Goal: Task Accomplishment & Management: Use online tool/utility

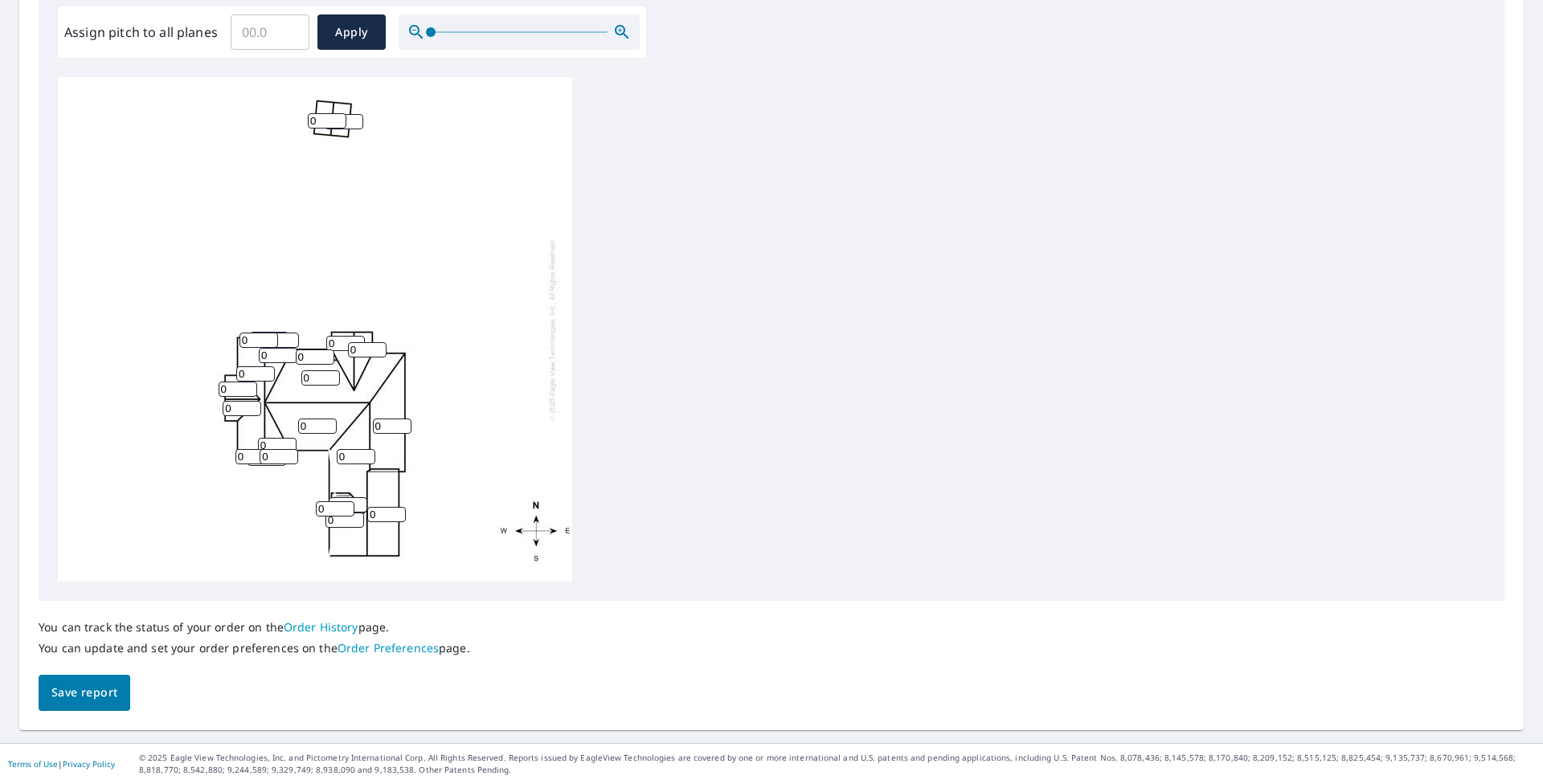
scroll to position [407, 0]
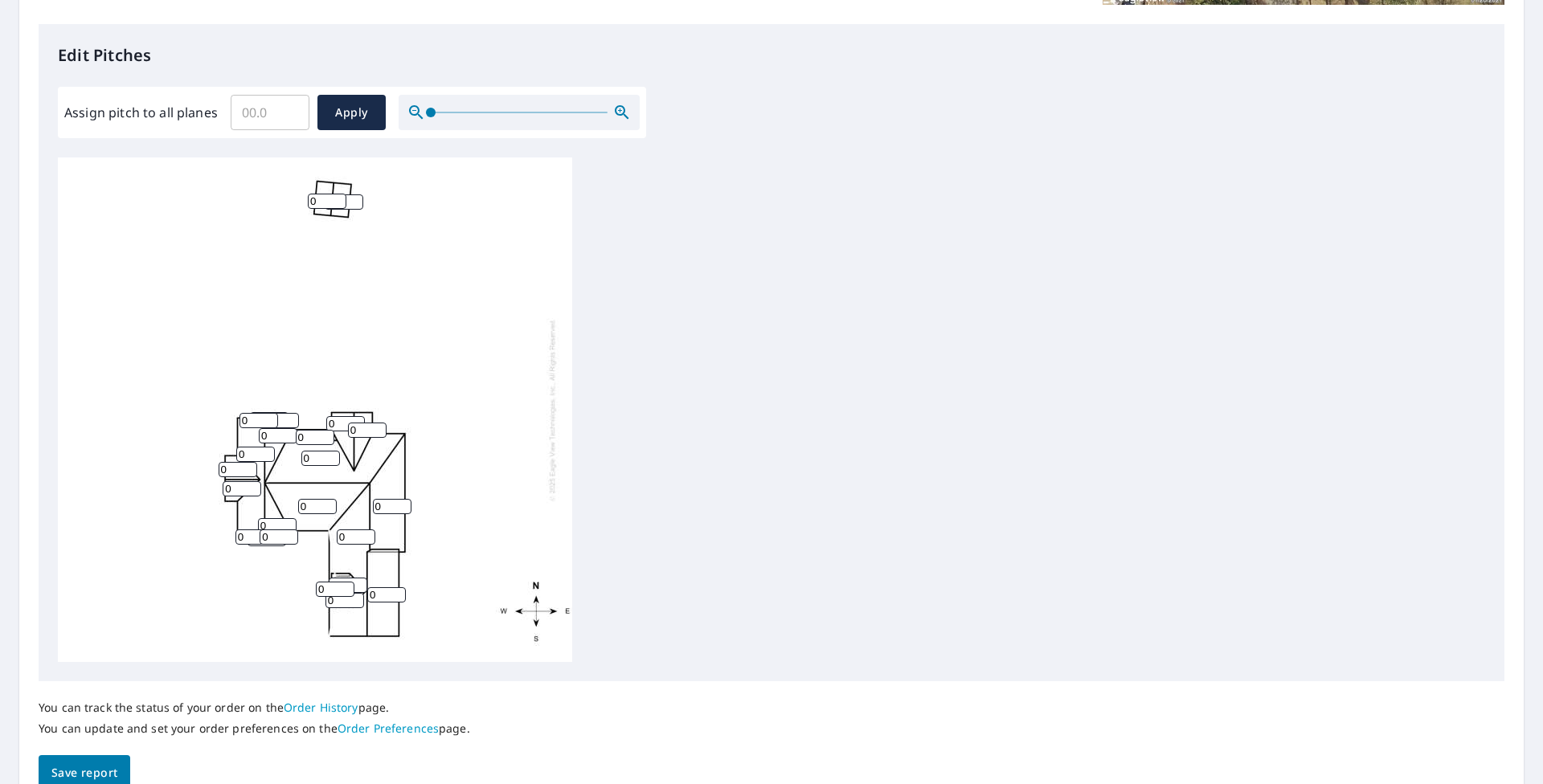
click at [274, 121] on input "Assign pitch to all planes" at bounding box center [270, 113] width 79 height 45
type input "6"
click at [359, 118] on span "Apply" at bounding box center [351, 113] width 43 height 20
type input "6"
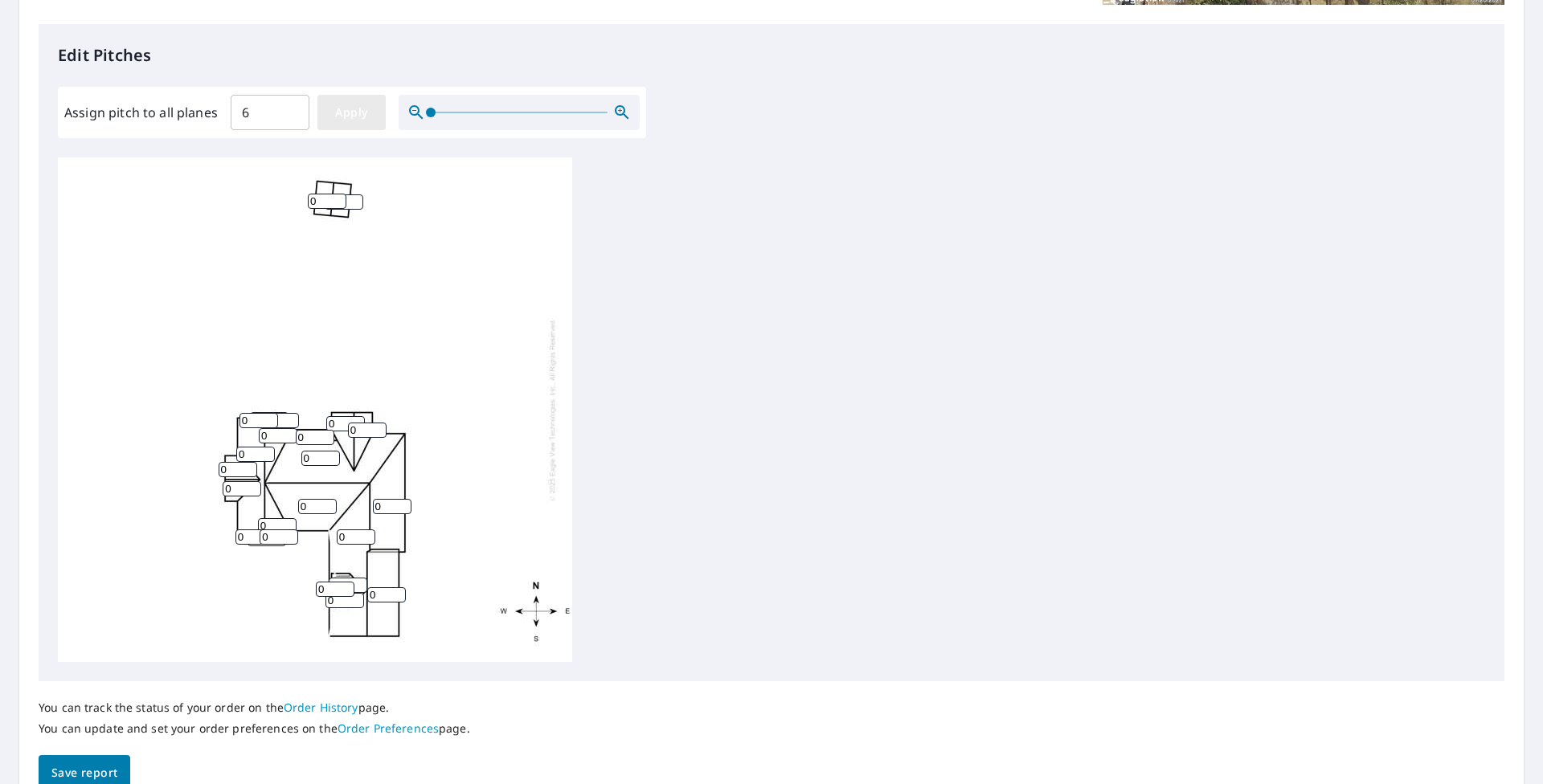
type input "6"
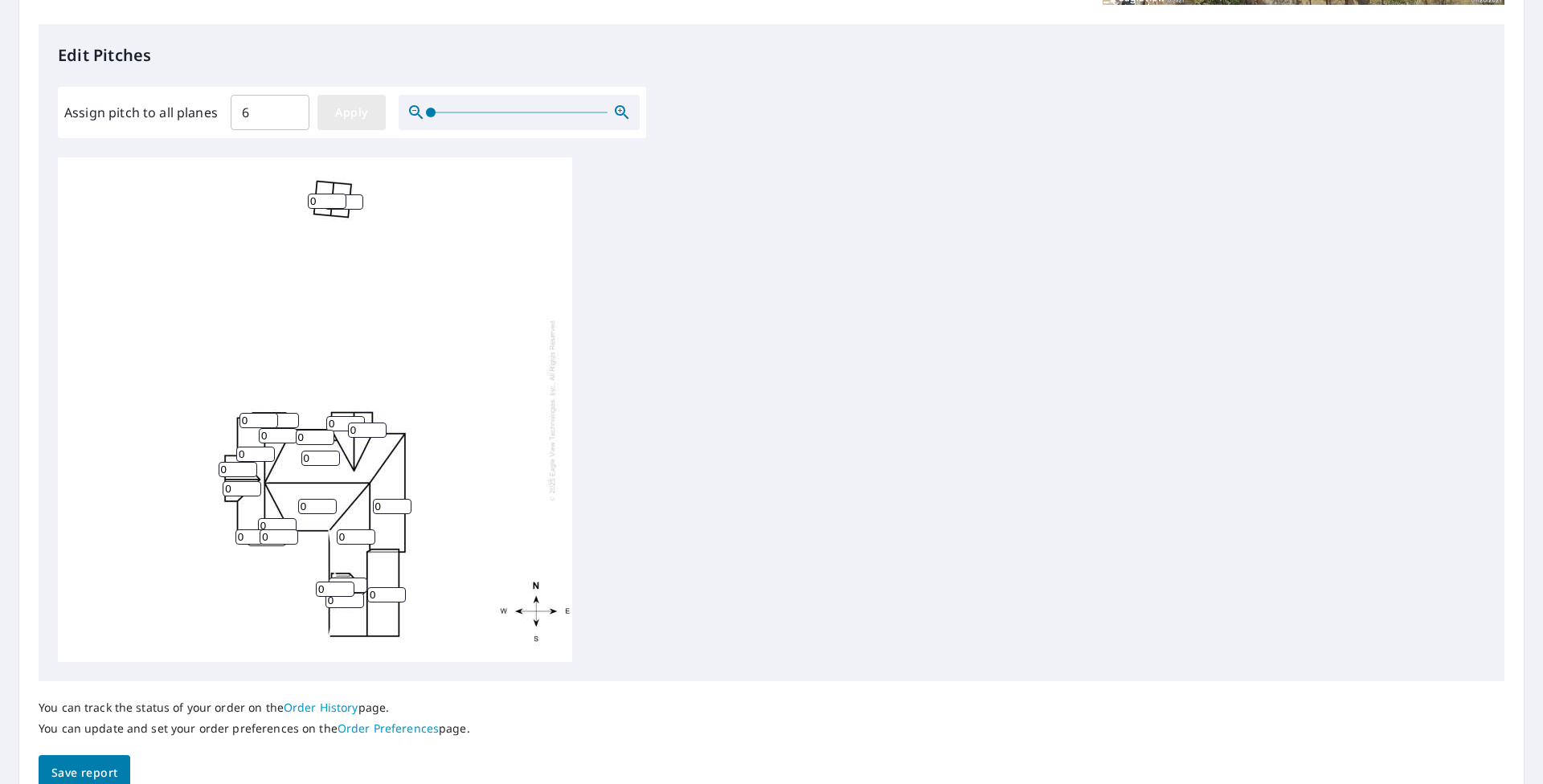
type input "6"
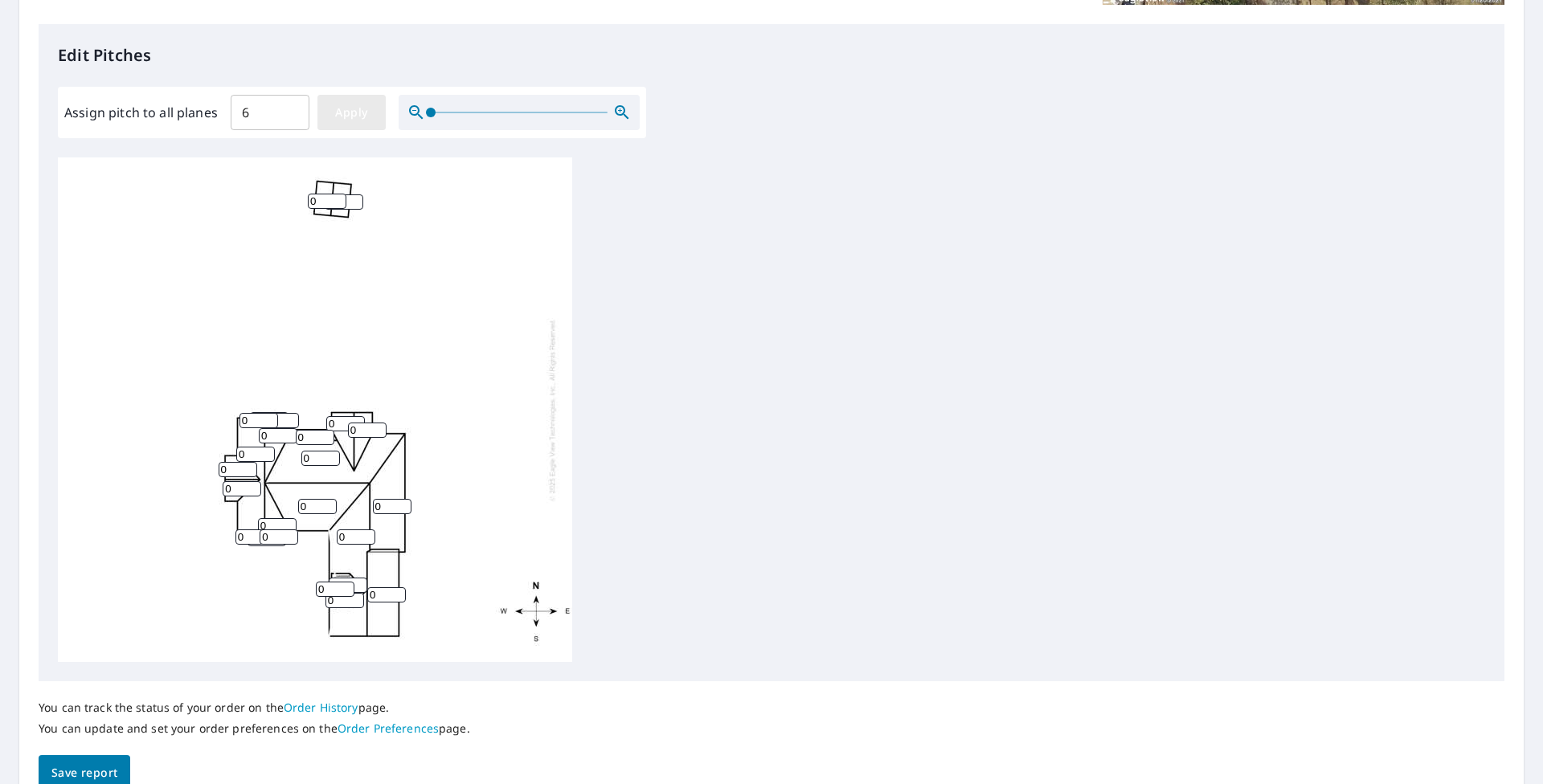
type input "6"
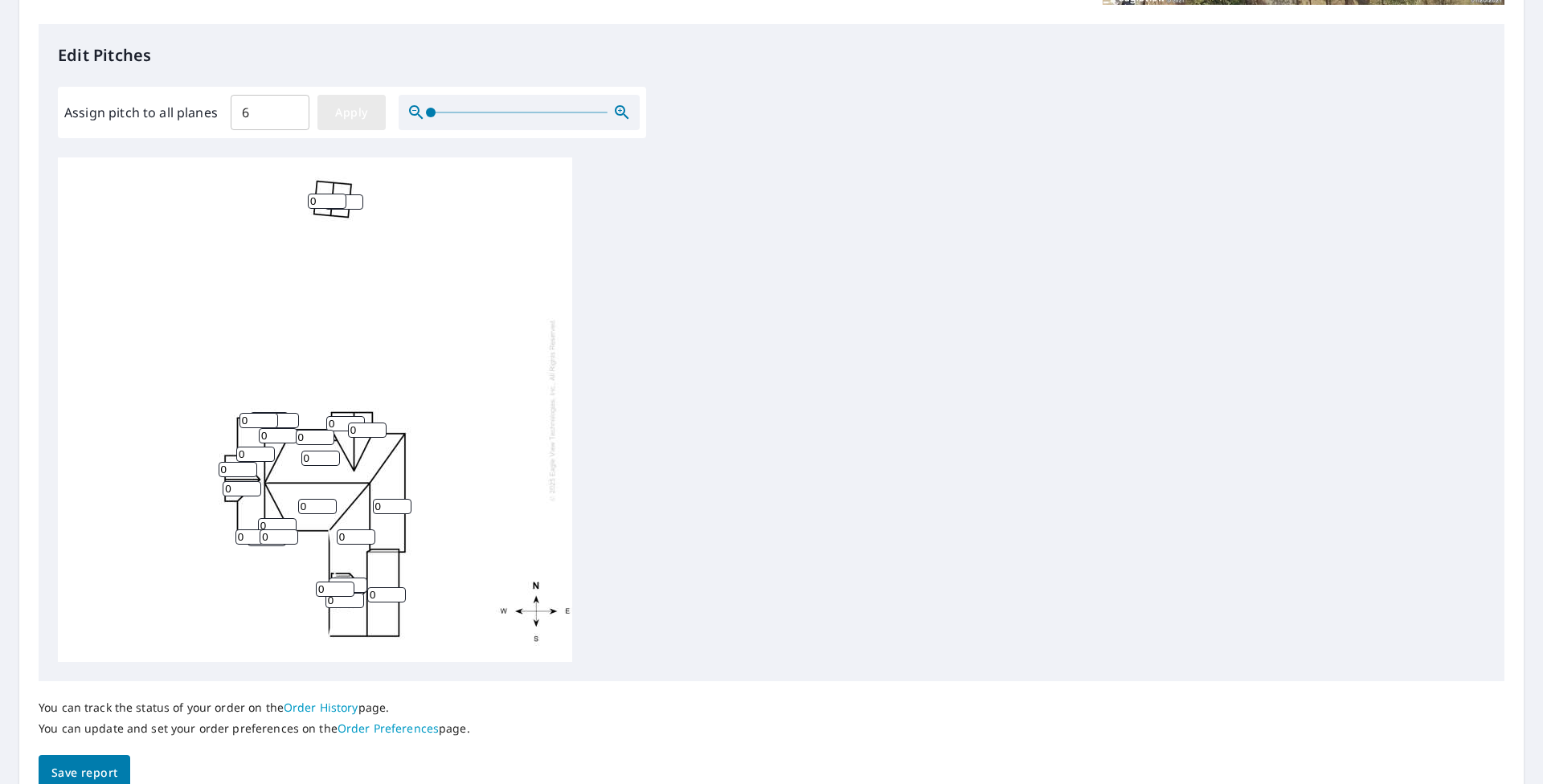
type input "6"
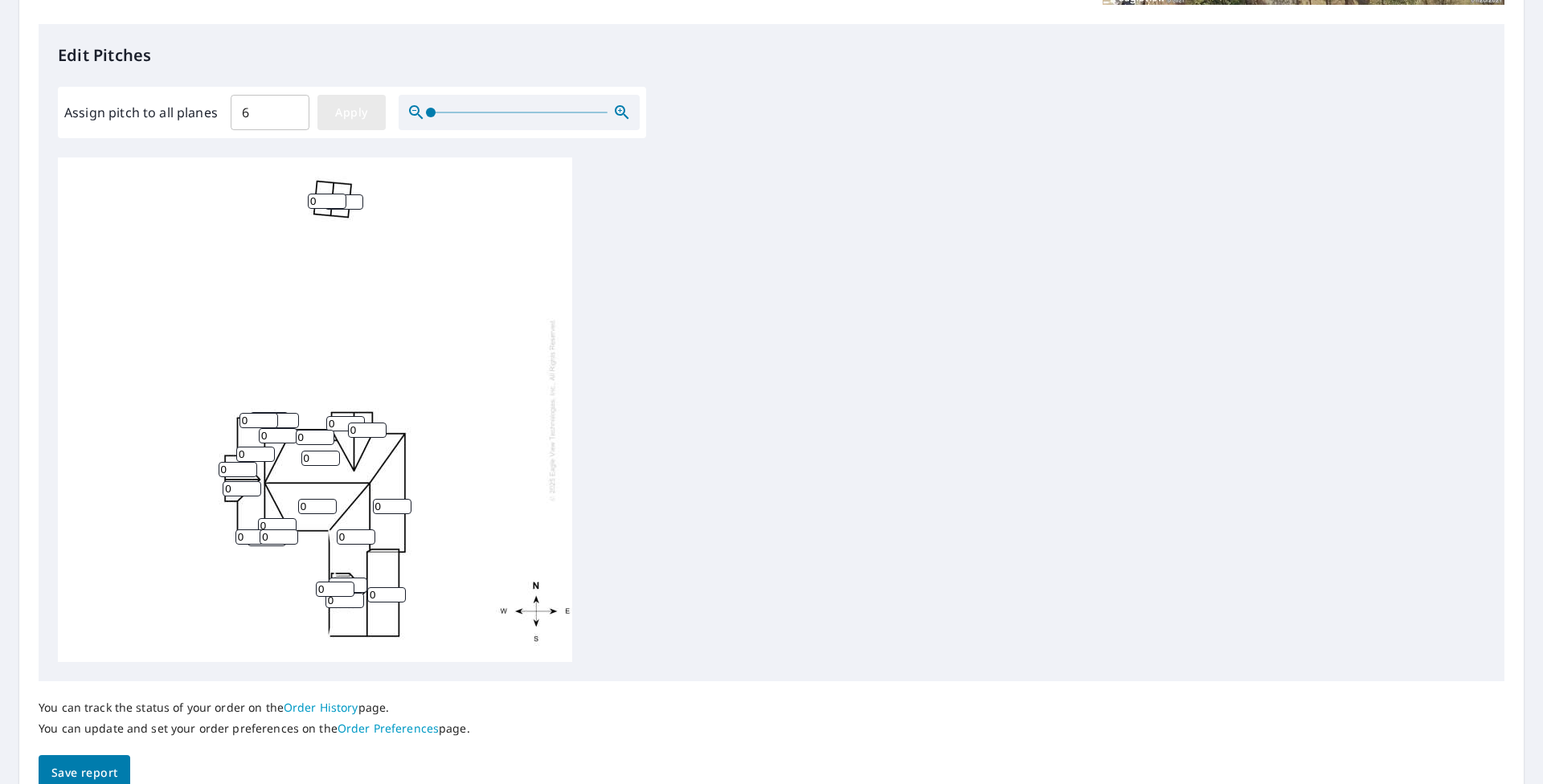
type input "6"
click at [279, 435] on input "6" at bounding box center [278, 435] width 38 height 15
type input "11"
type input "5"
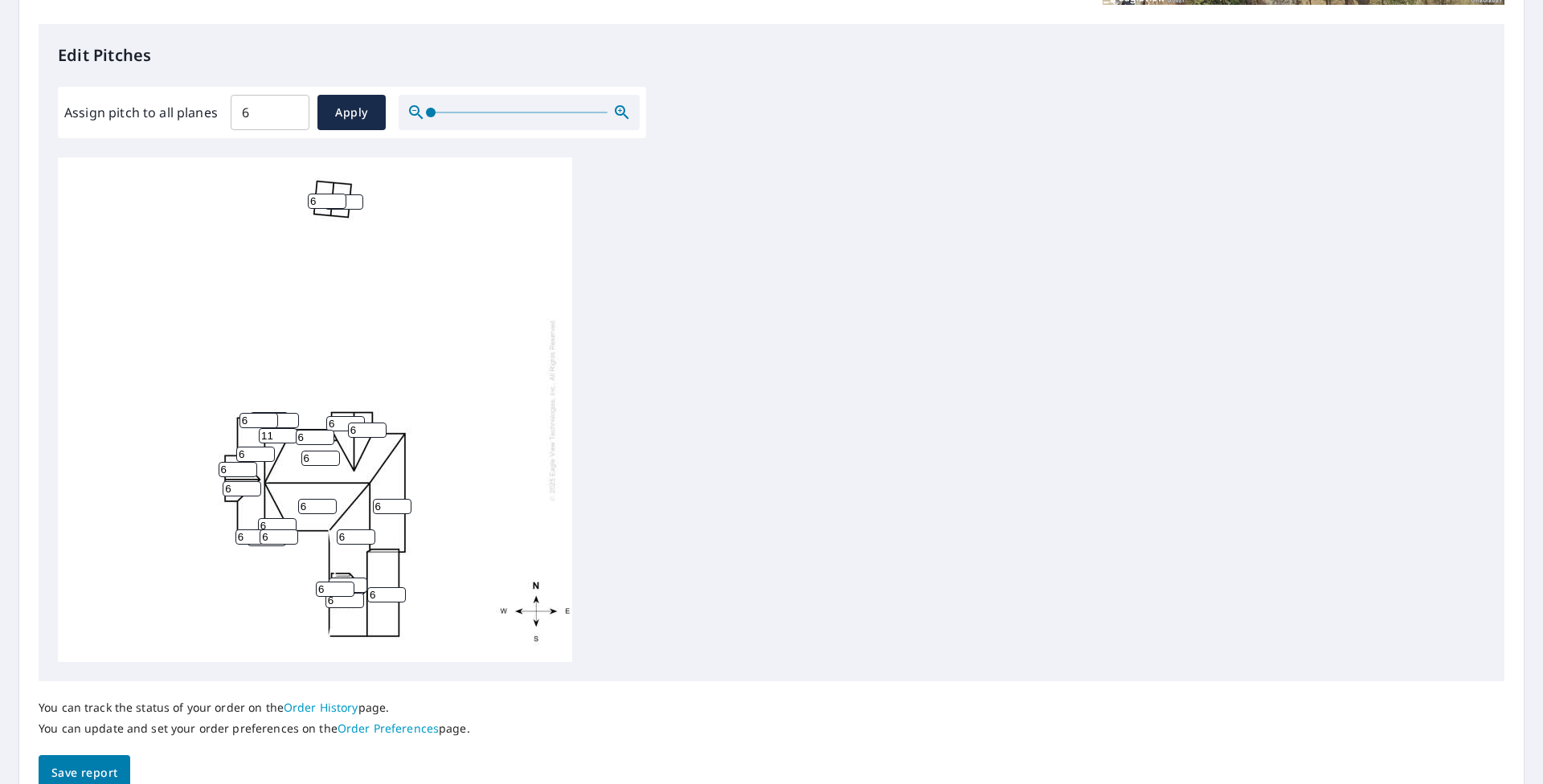
click at [287, 422] on input "5" at bounding box center [280, 421] width 38 height 15
click at [282, 420] on input "5" at bounding box center [280, 421] width 38 height 15
type input "11"
click at [231, 472] on input "6" at bounding box center [238, 469] width 38 height 15
type input "11"
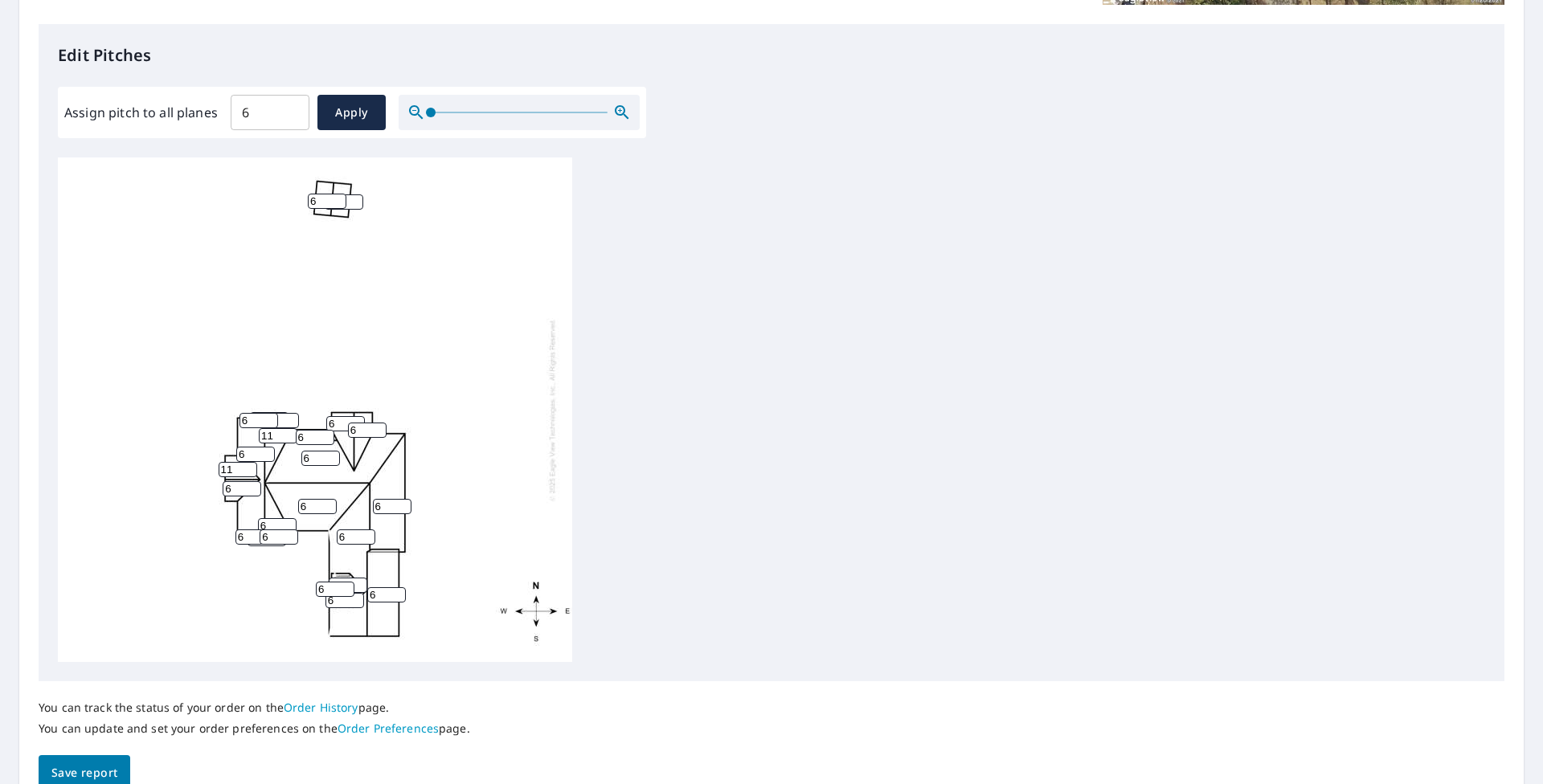
click at [232, 485] on input "6" at bounding box center [242, 489] width 38 height 15
type input "11"
click at [346, 427] on input "6" at bounding box center [345, 423] width 38 height 15
type input "11"
click at [354, 432] on input "6" at bounding box center [367, 430] width 38 height 15
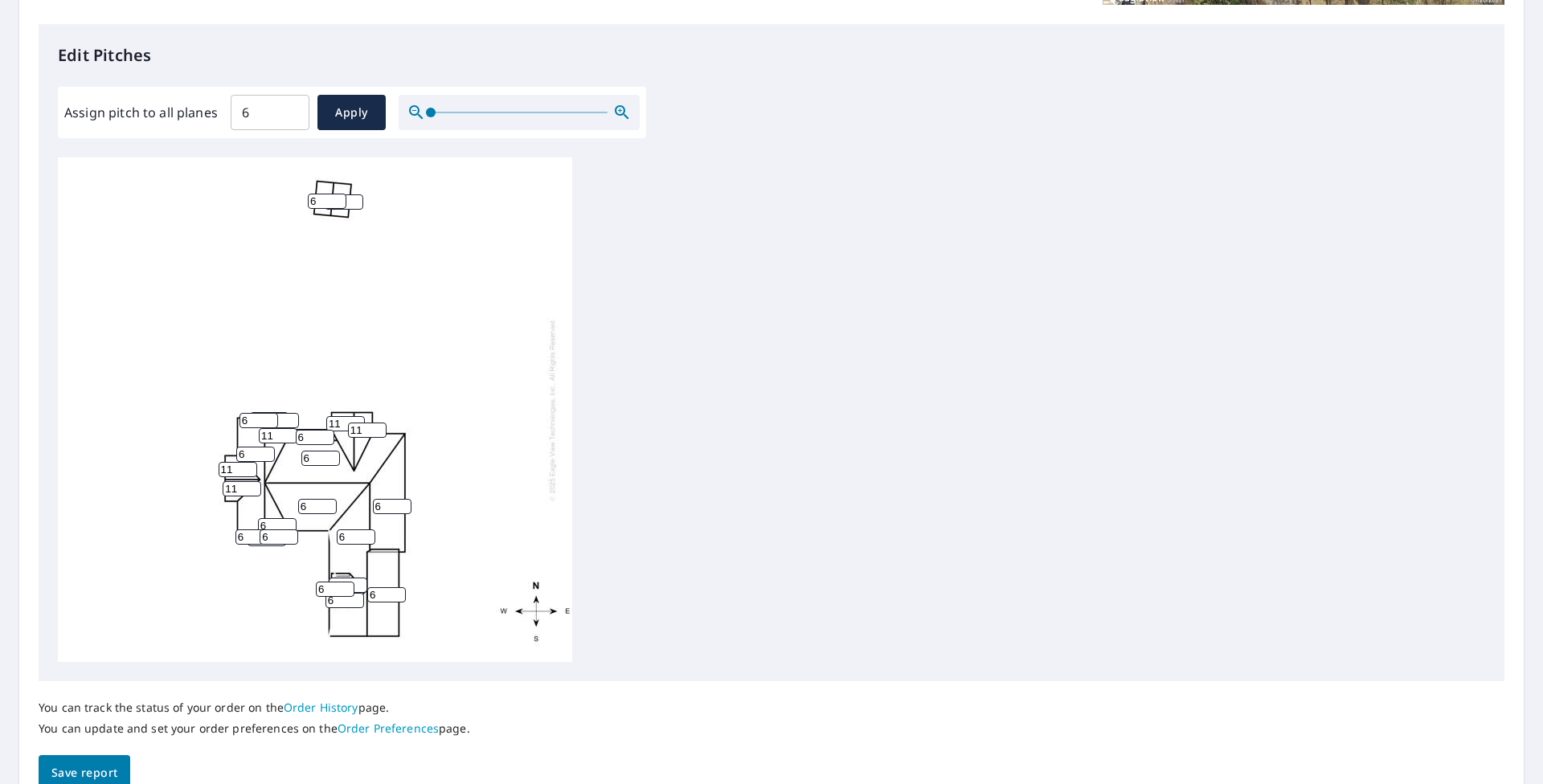
type input "11"
click at [353, 582] on input "6" at bounding box center [335, 589] width 38 height 15
click at [615, 112] on icon "button" at bounding box center [622, 112] width 19 height 19
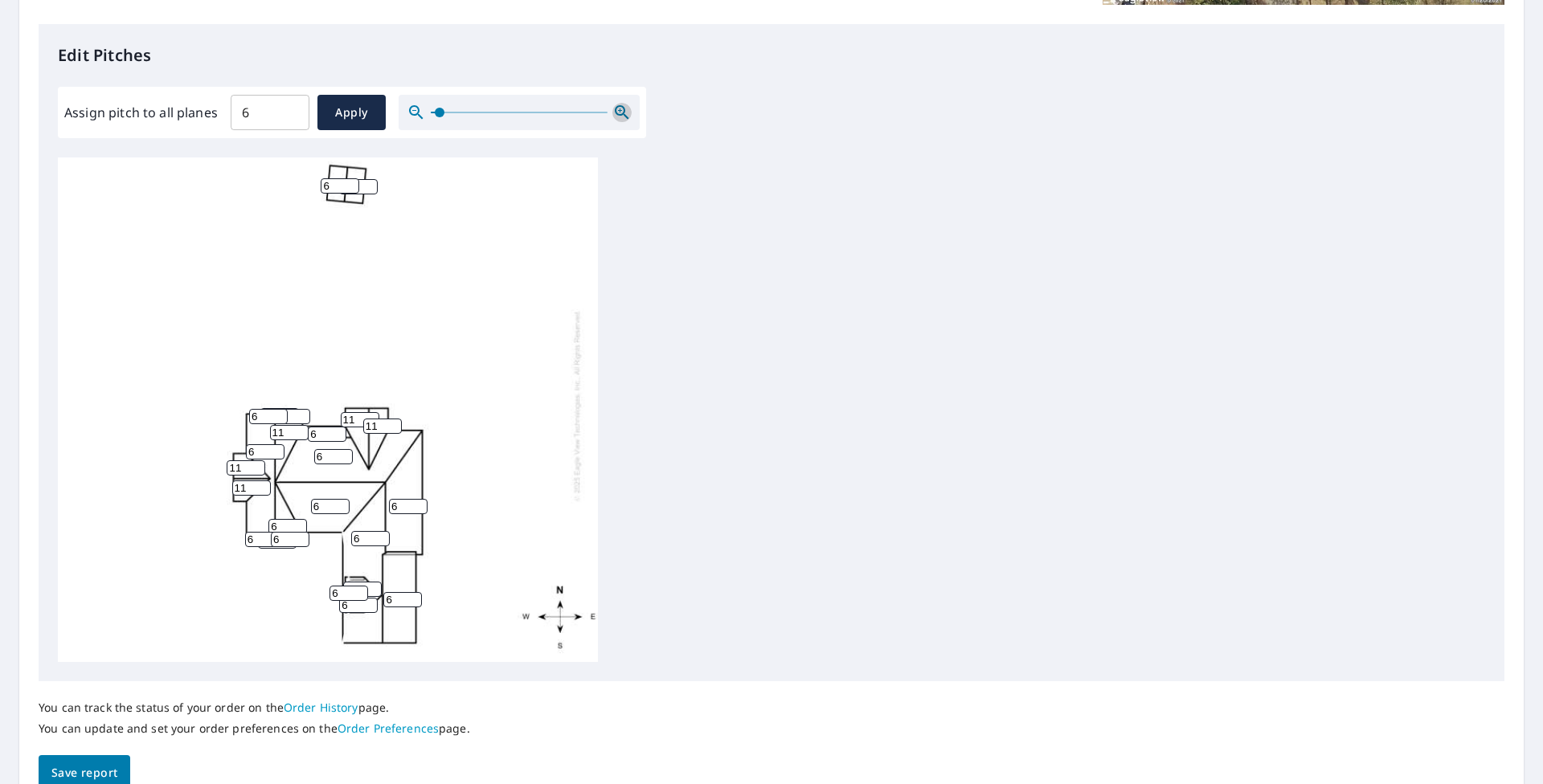
click at [615, 112] on icon "button" at bounding box center [622, 112] width 19 height 19
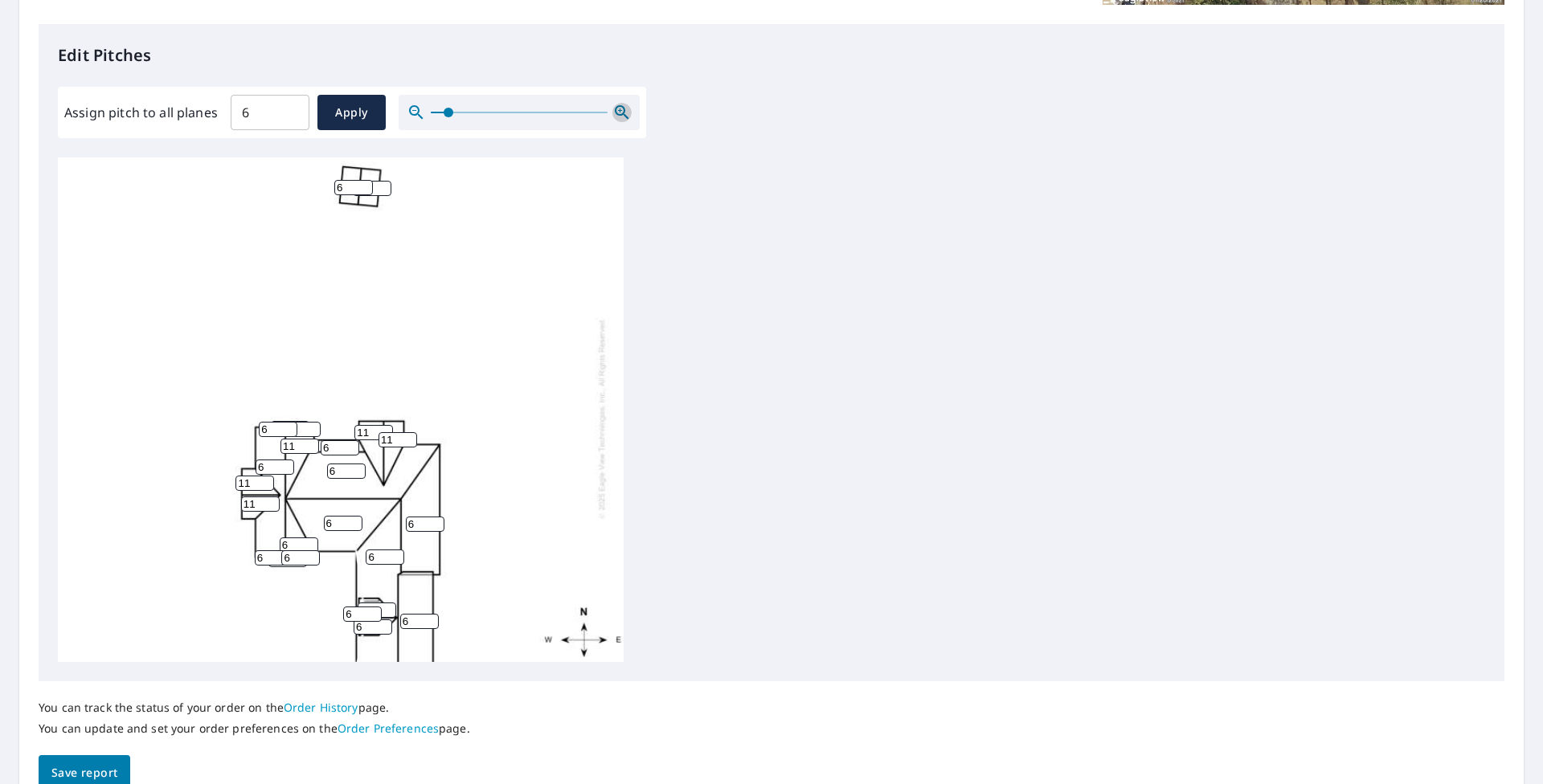
click at [615, 112] on icon "button" at bounding box center [622, 112] width 19 height 19
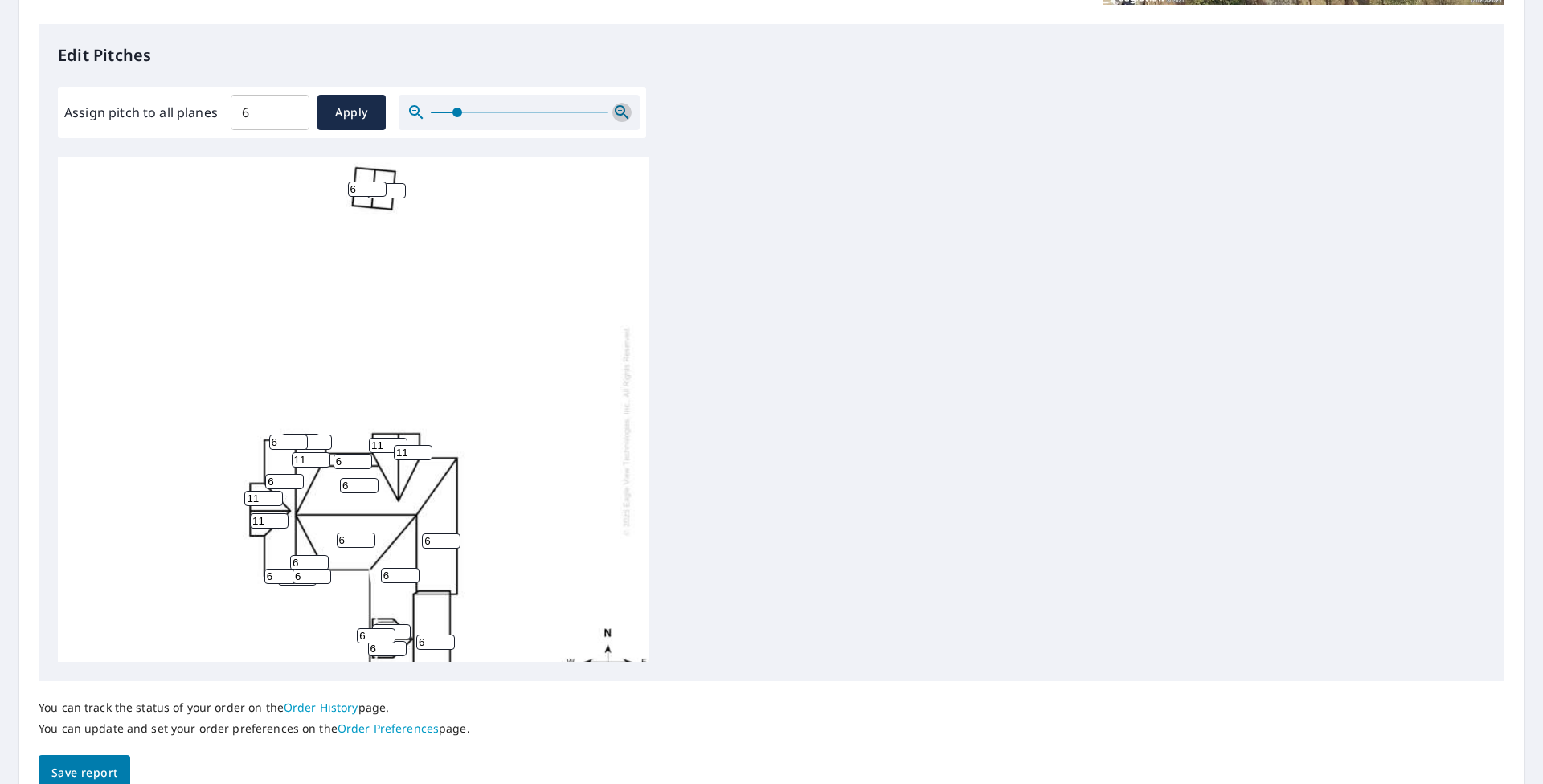
click at [615, 112] on icon "button" at bounding box center [622, 112] width 19 height 19
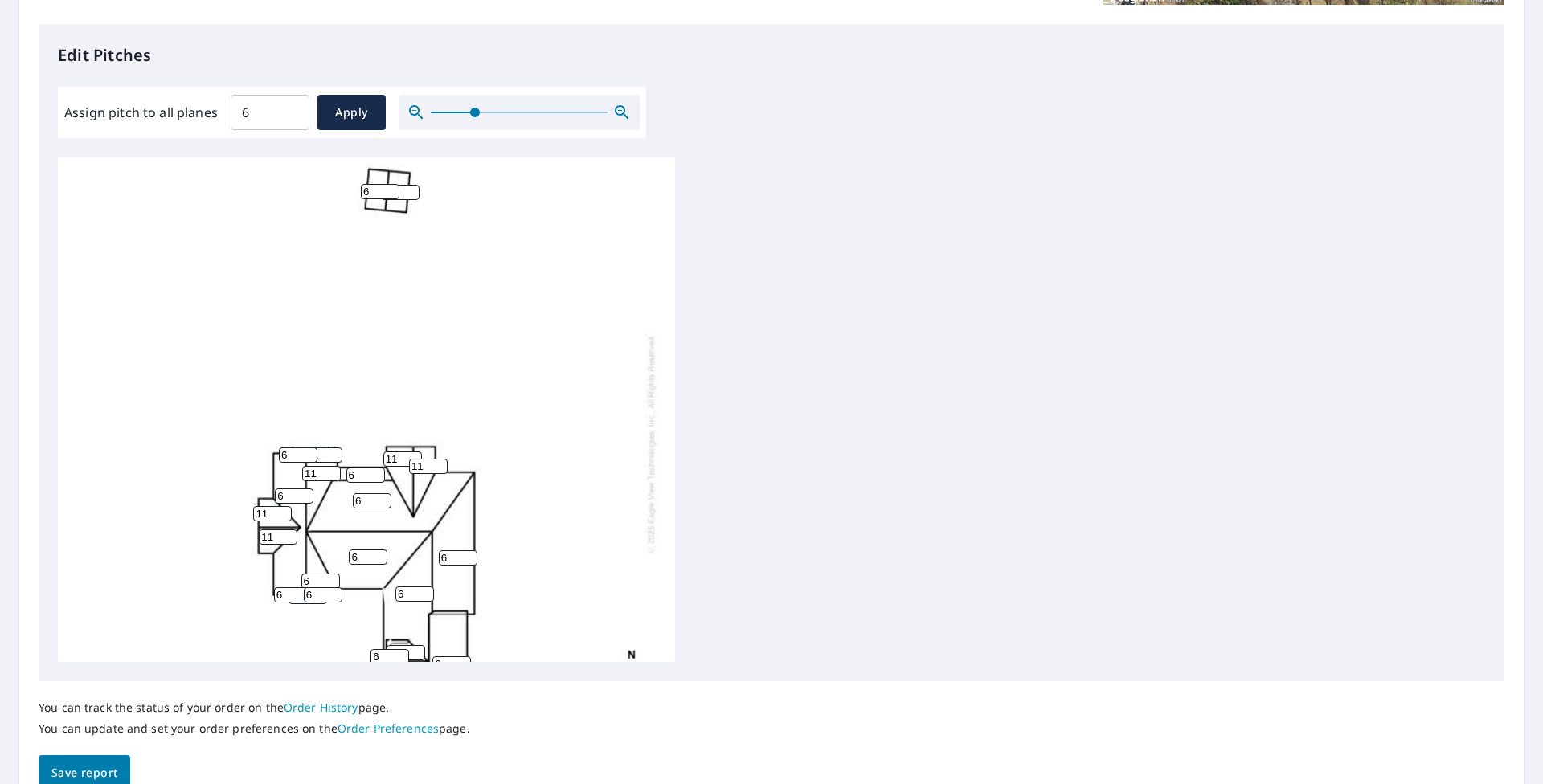
click at [615, 112] on icon "button" at bounding box center [622, 112] width 19 height 19
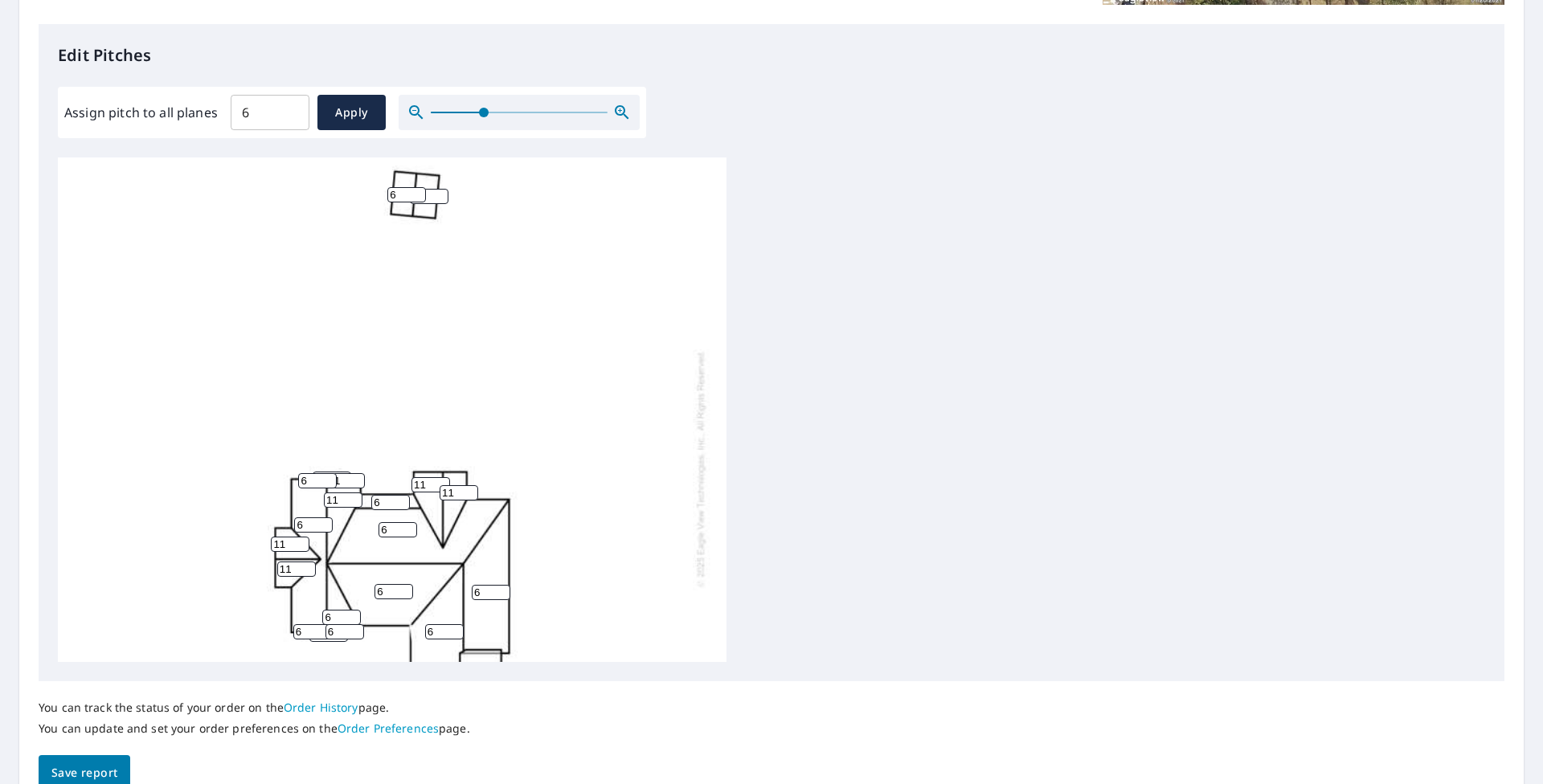
click at [615, 112] on icon "button" at bounding box center [622, 112] width 19 height 19
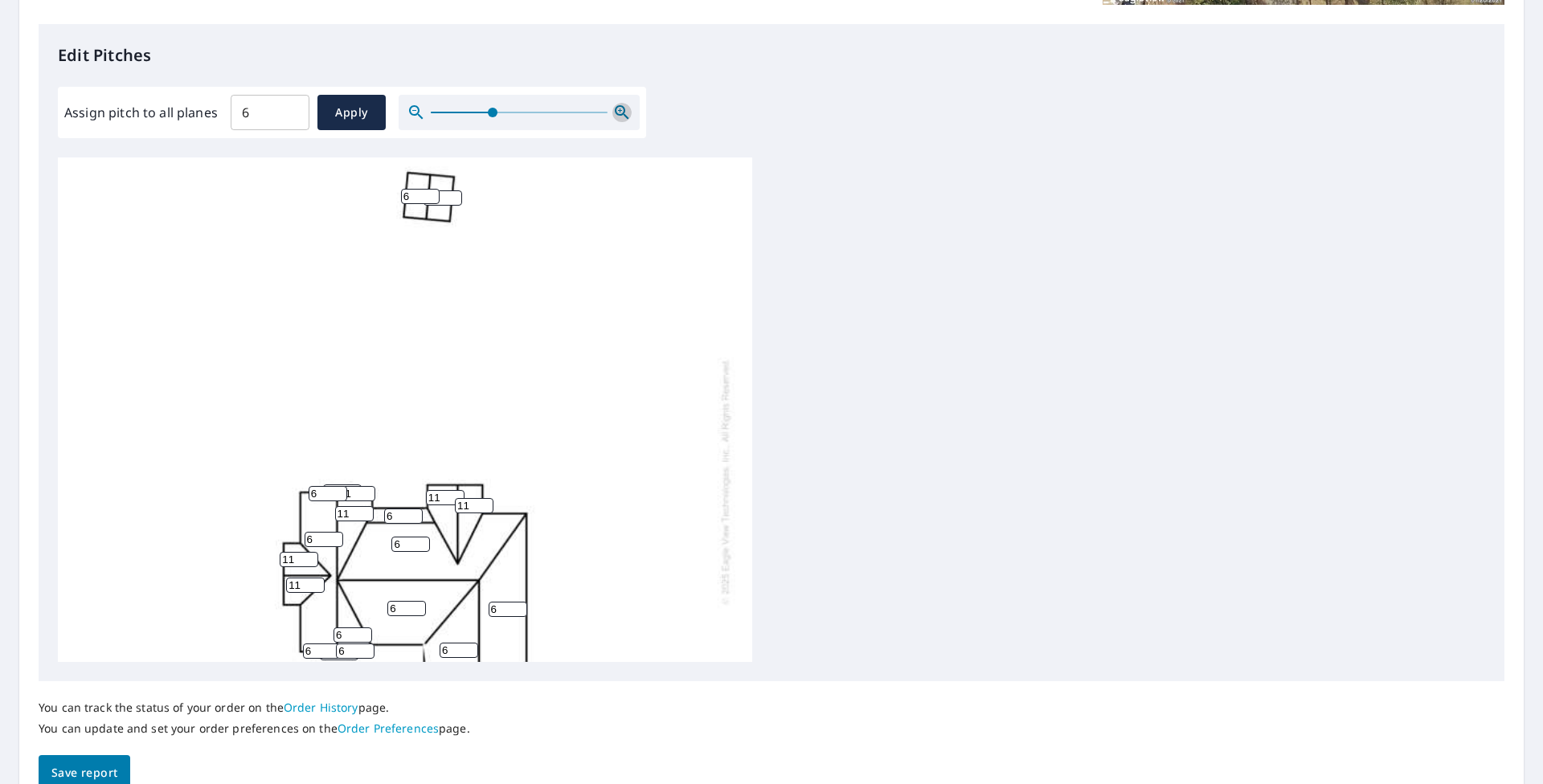
click at [615, 112] on icon "button" at bounding box center [622, 112] width 19 height 19
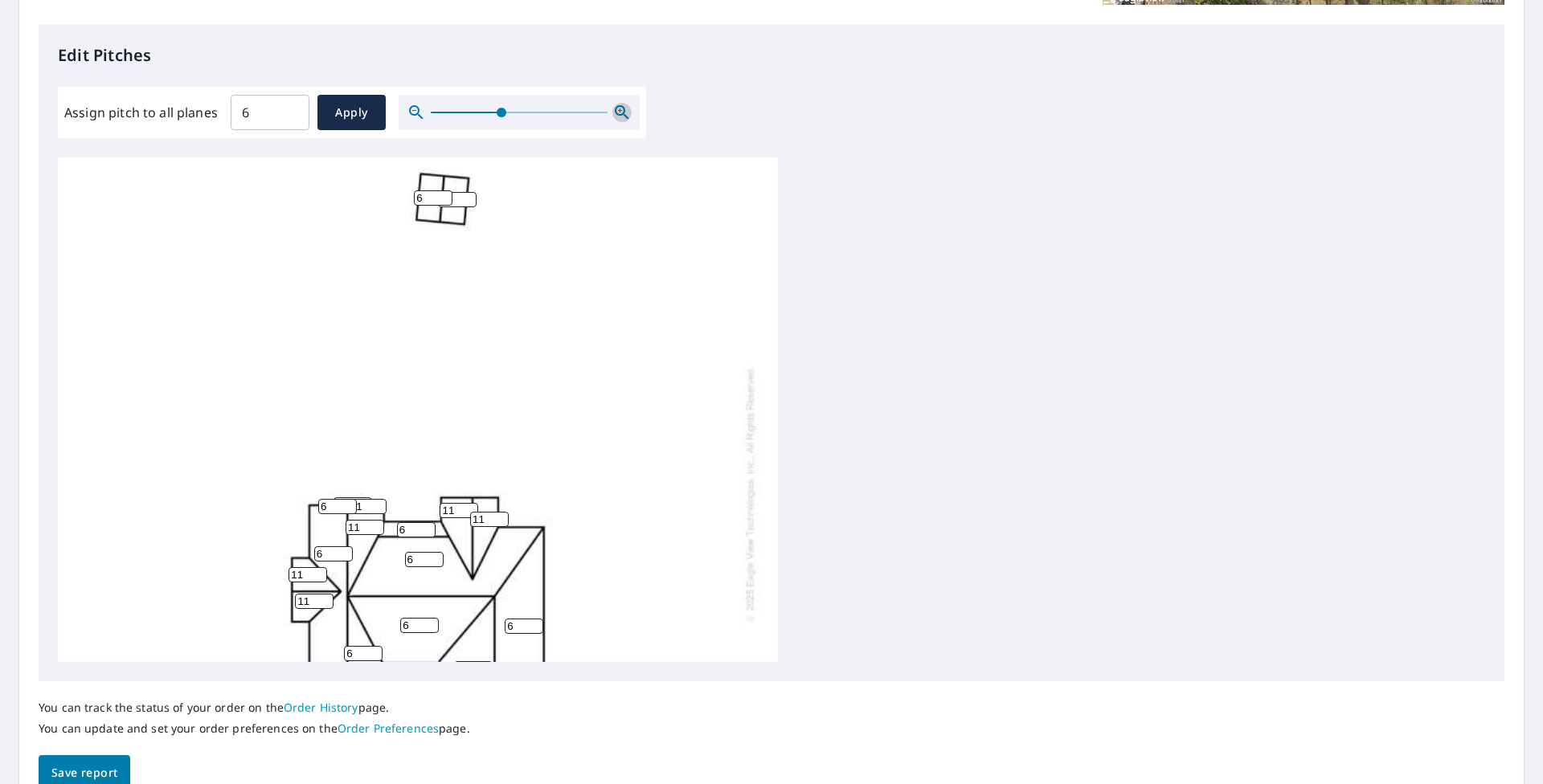
click at [615, 112] on icon "button" at bounding box center [622, 112] width 19 height 19
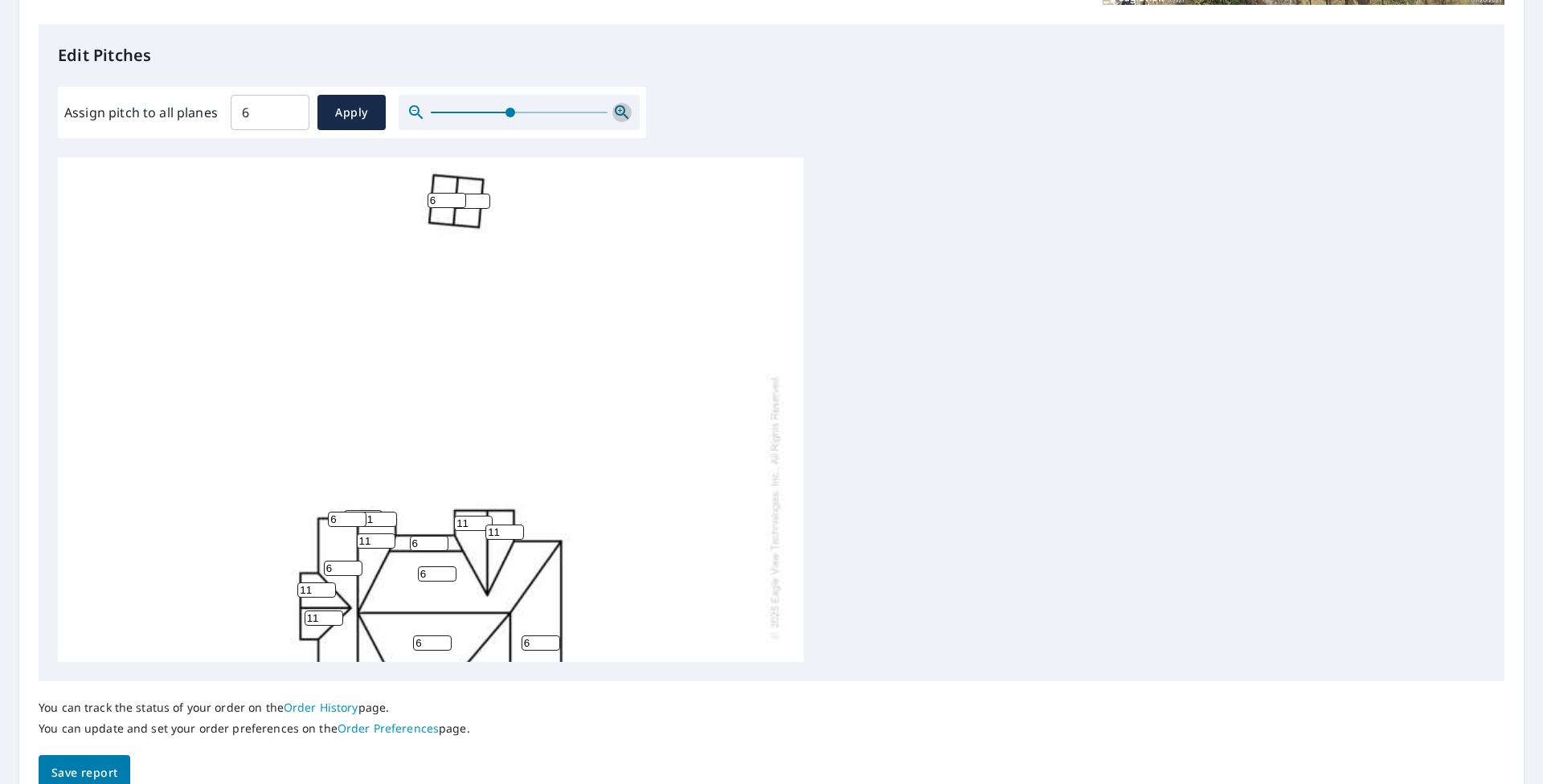
click at [615, 112] on icon "button" at bounding box center [622, 112] width 19 height 19
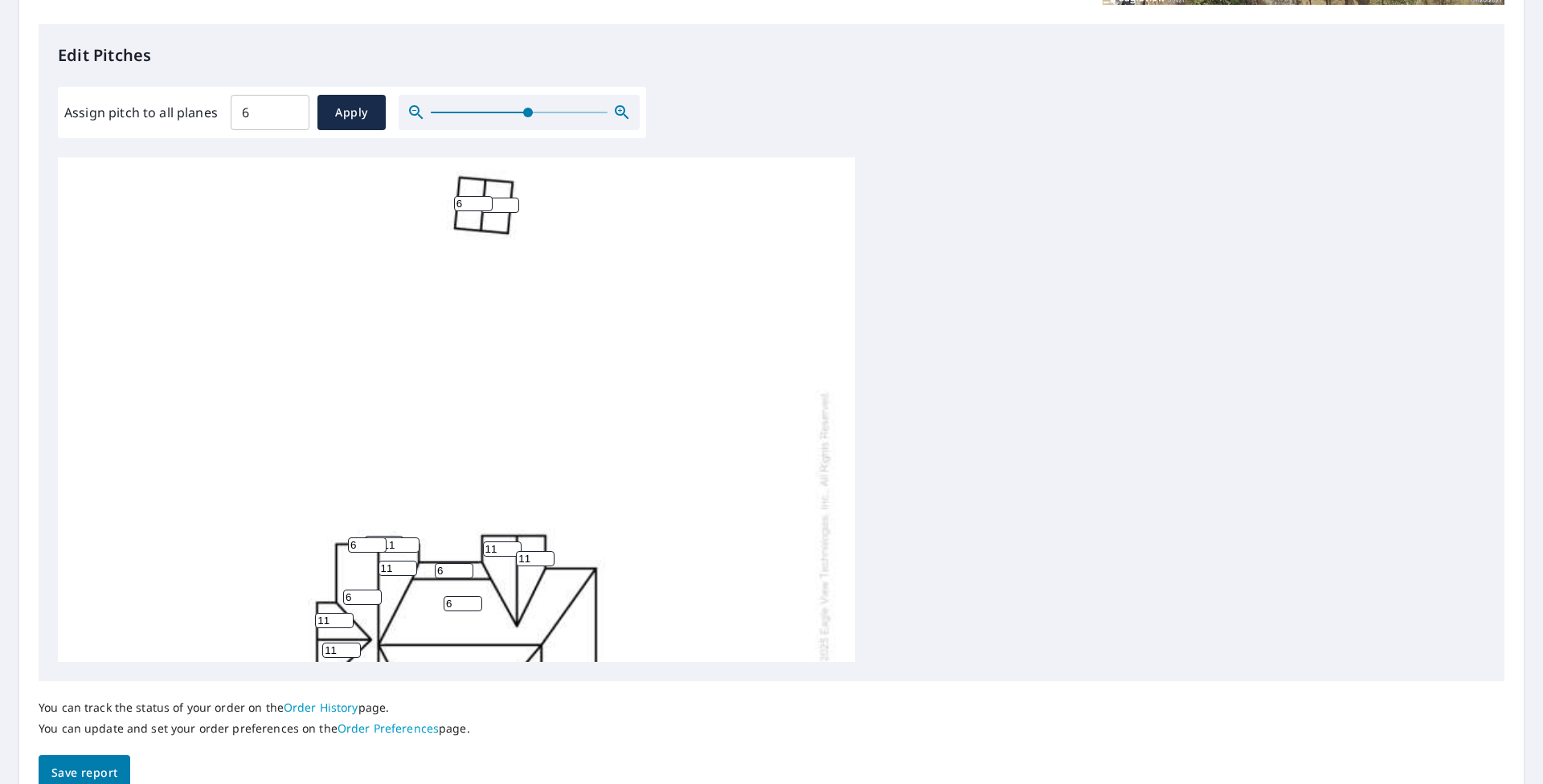
click at [615, 112] on icon "button" at bounding box center [622, 112] width 19 height 19
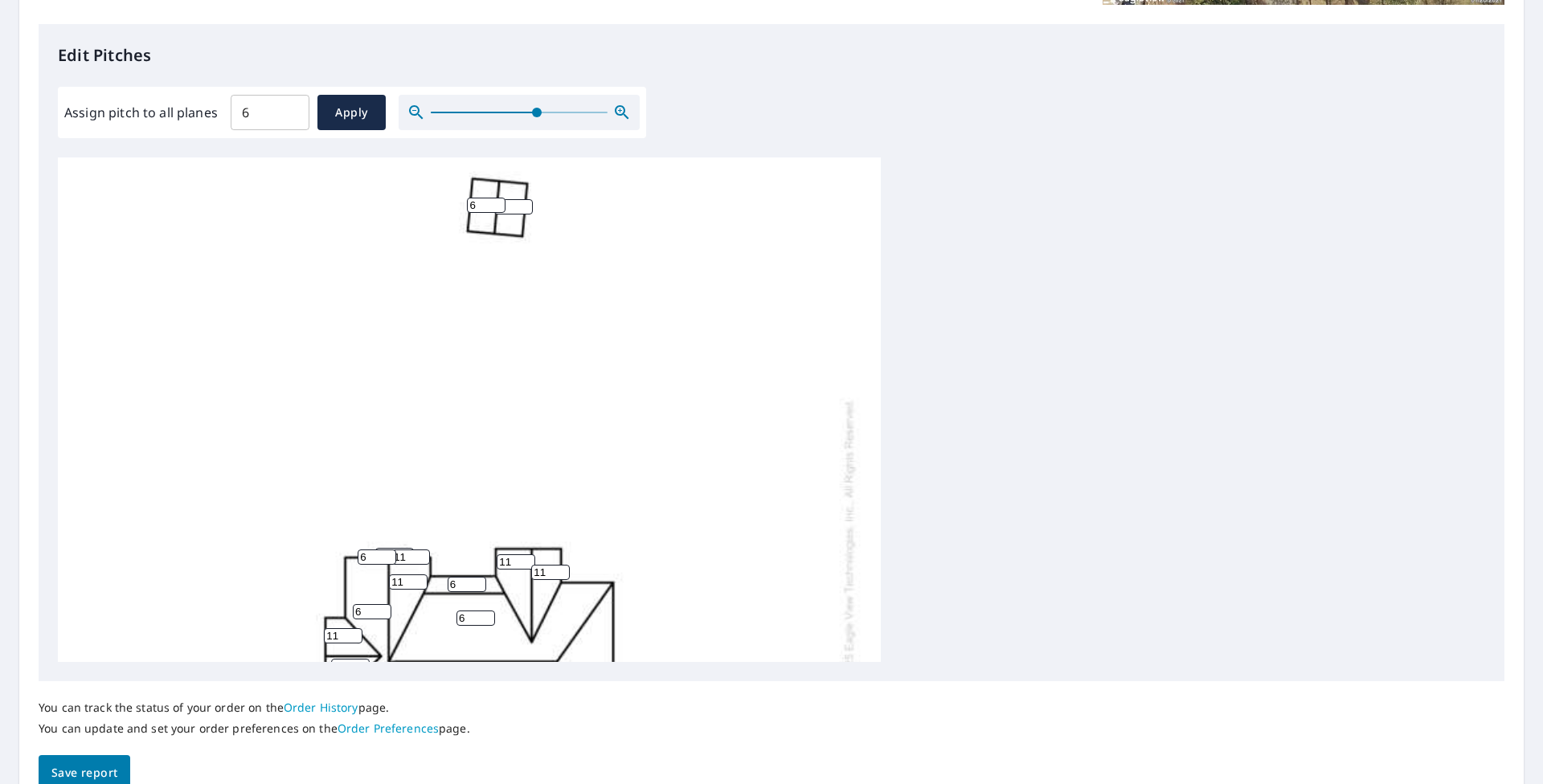
click at [615, 112] on icon "button" at bounding box center [622, 112] width 19 height 19
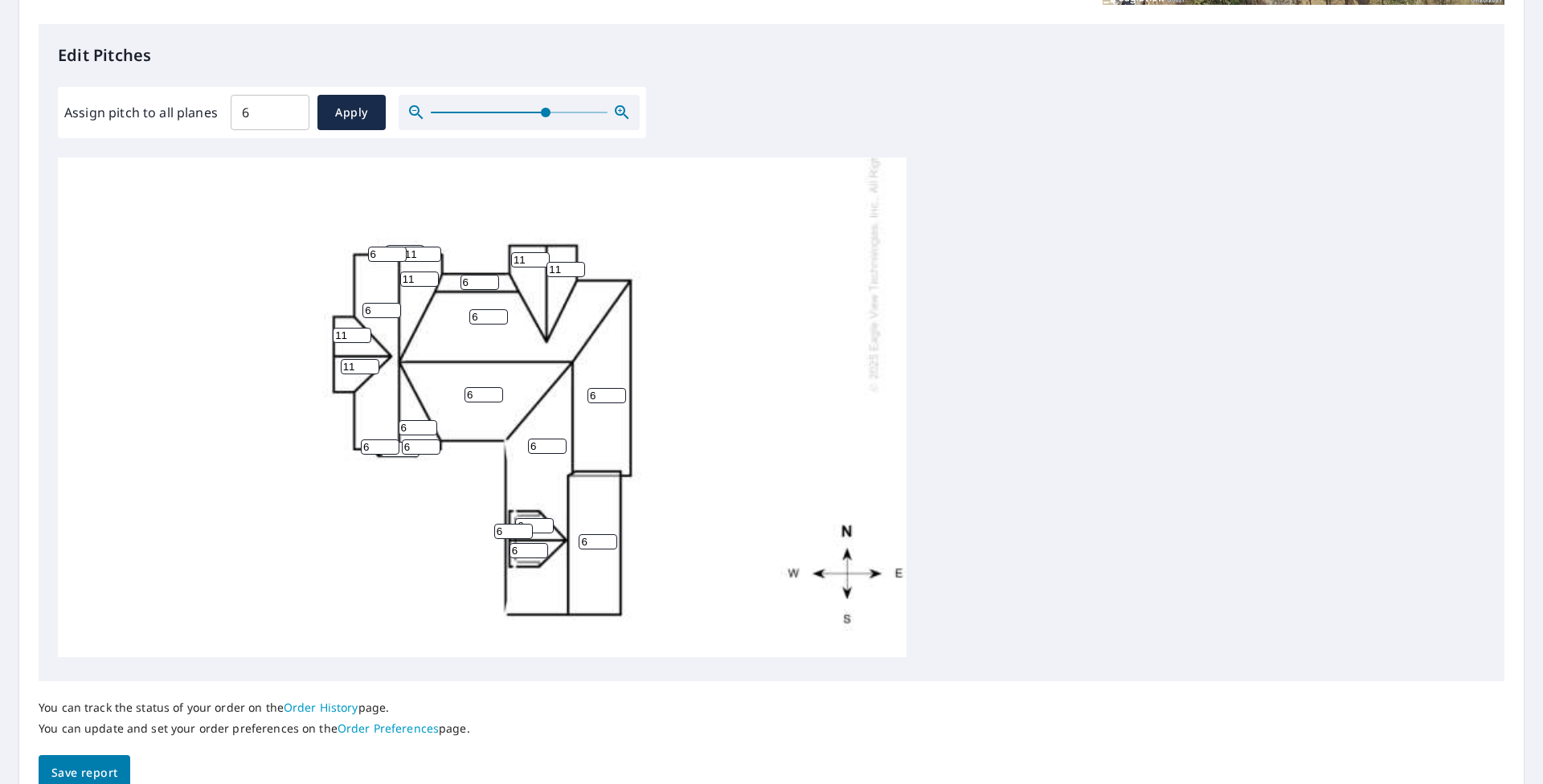
scroll to position [344, 0]
click at [534, 518] on input "6" at bounding box center [534, 525] width 38 height 15
type input "11"
click at [522, 543] on input "6" at bounding box center [529, 551] width 38 height 15
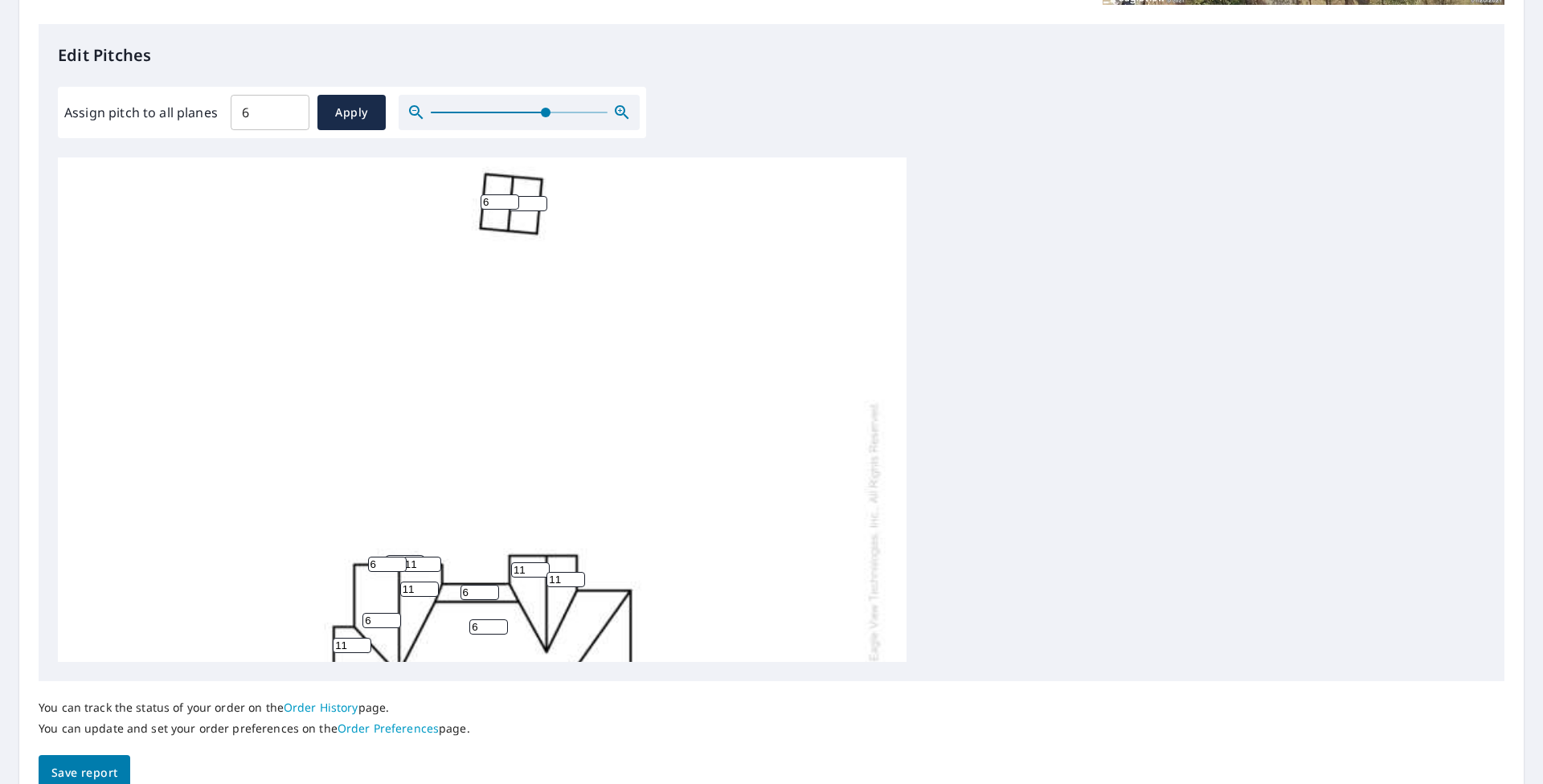
scroll to position [0, 0]
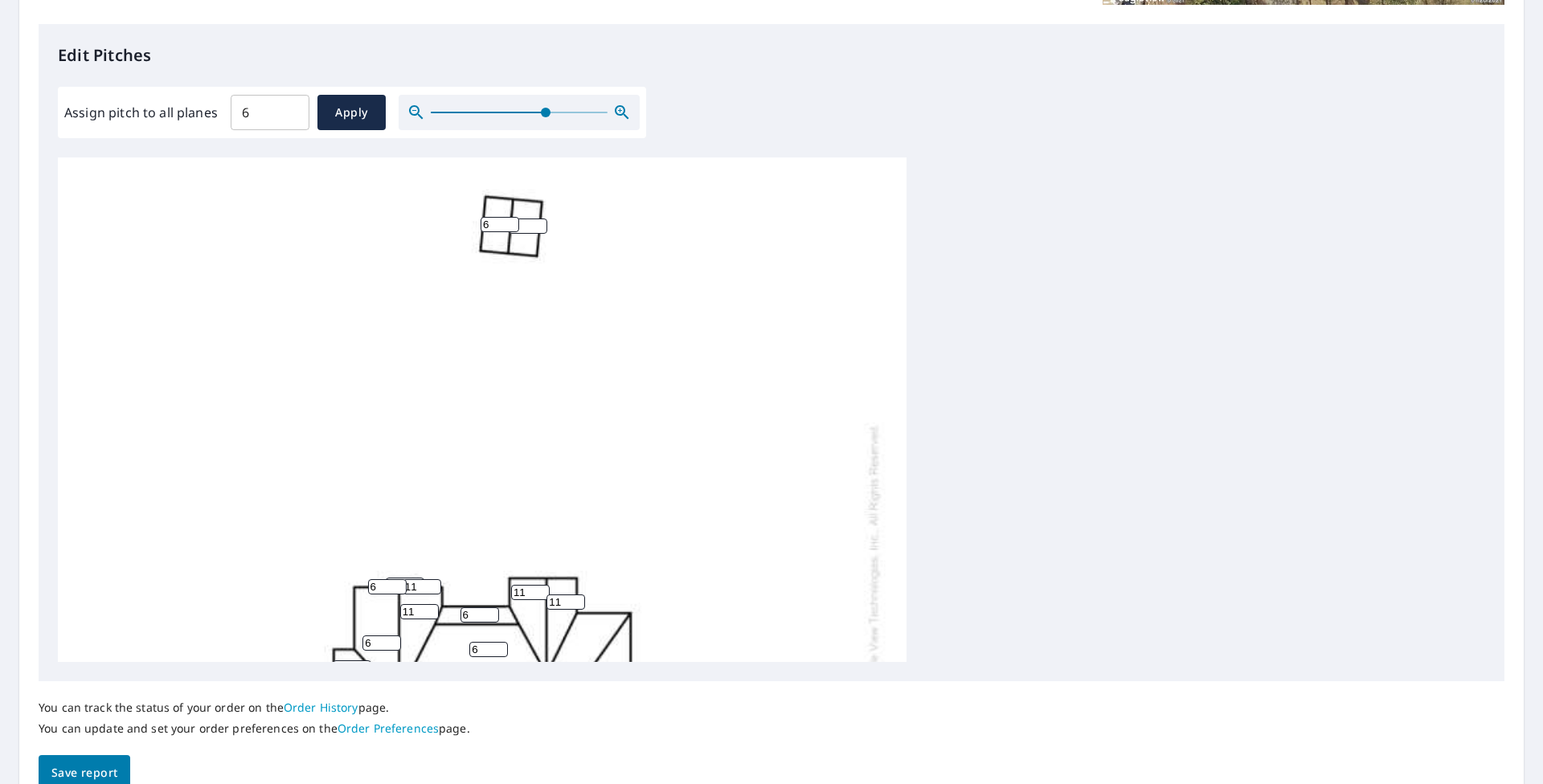
type input "11"
click at [502, 219] on input "6" at bounding box center [500, 224] width 38 height 15
type input "0"
click at [531, 221] on input "6" at bounding box center [528, 226] width 38 height 15
click at [531, 226] on input "6" at bounding box center [528, 226] width 38 height 15
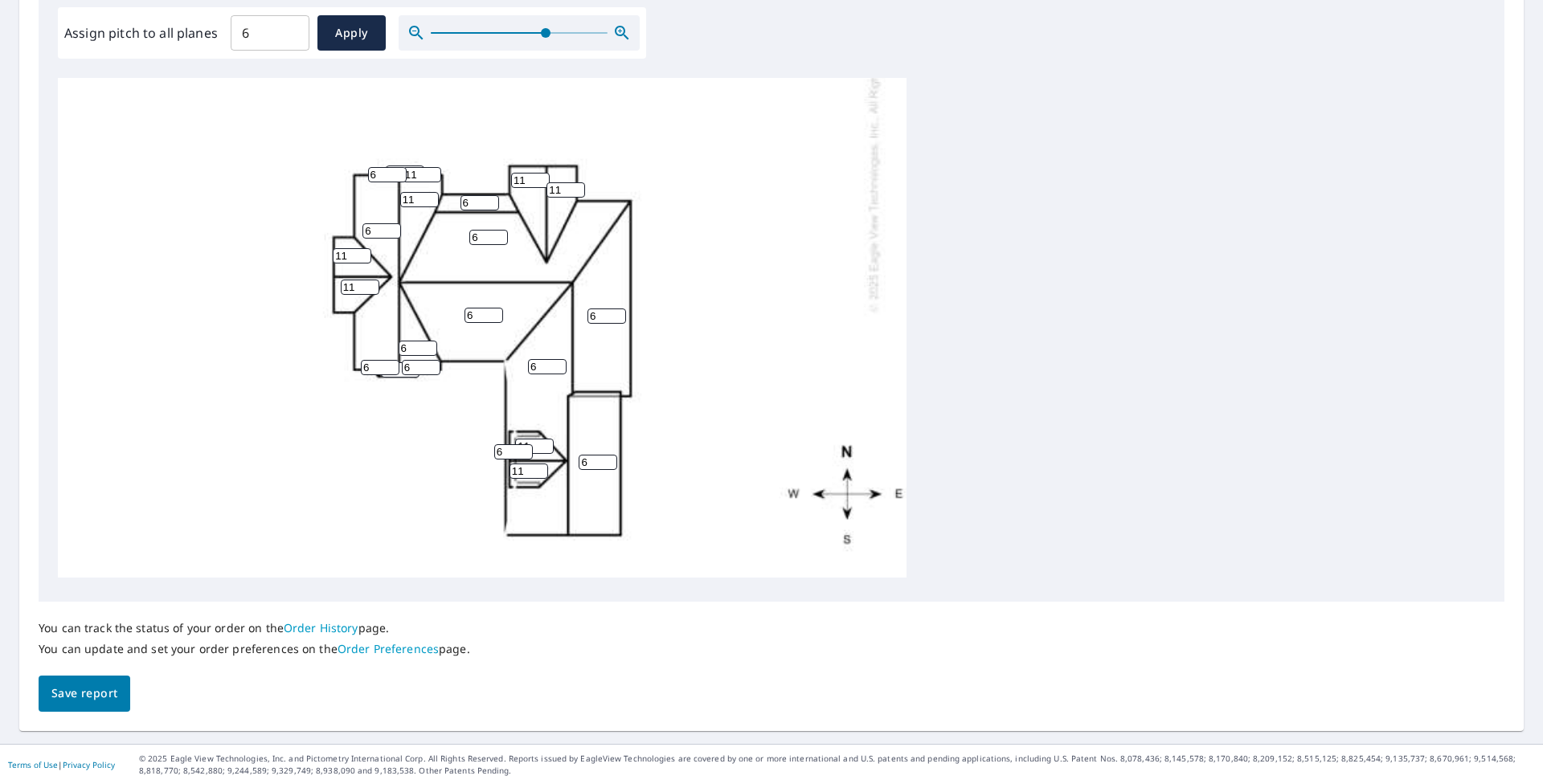
scroll to position [488, 0]
type input "0"
click at [101, 680] on span "Save report" at bounding box center [85, 693] width 66 height 20
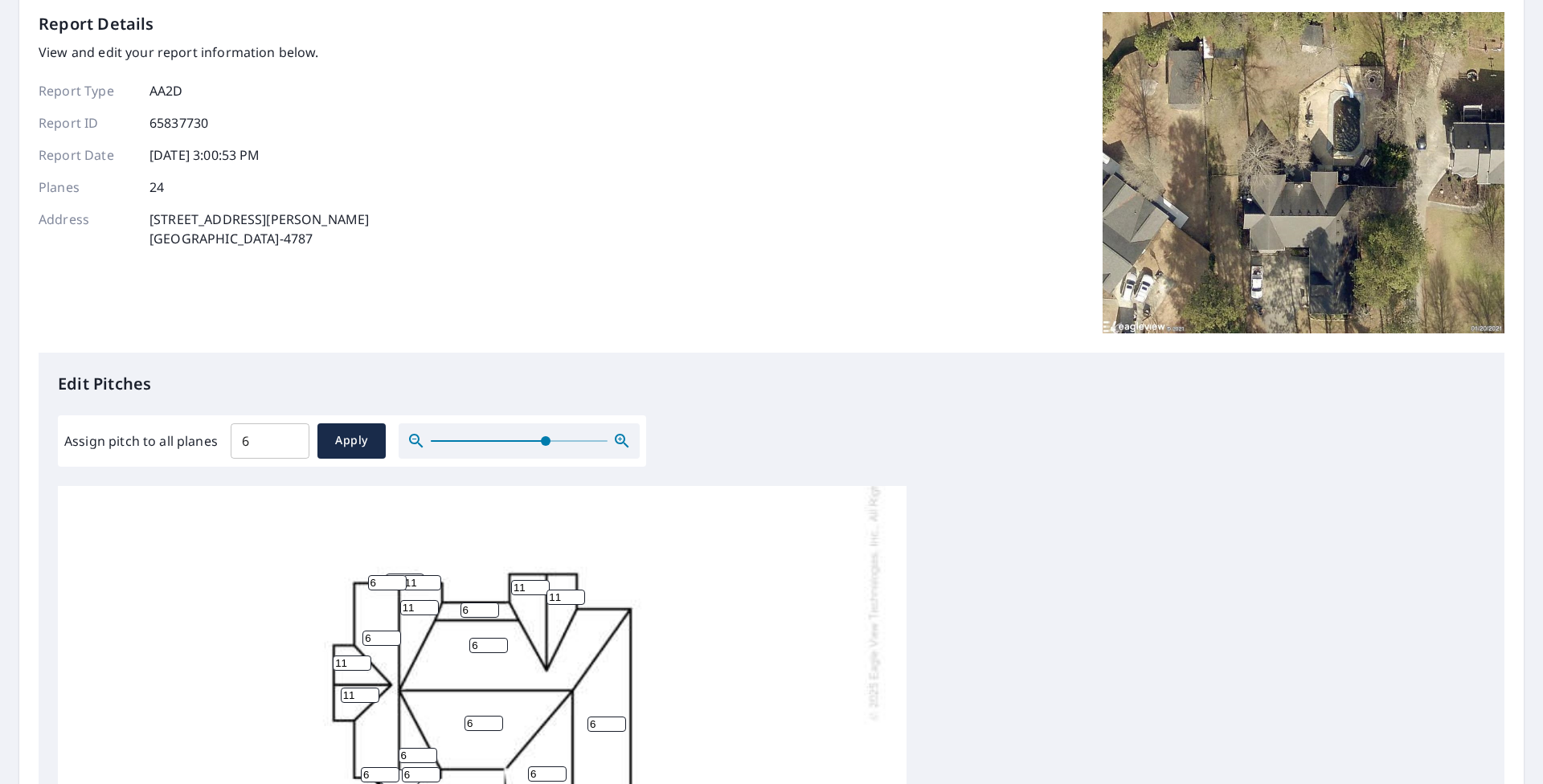
scroll to position [0, 0]
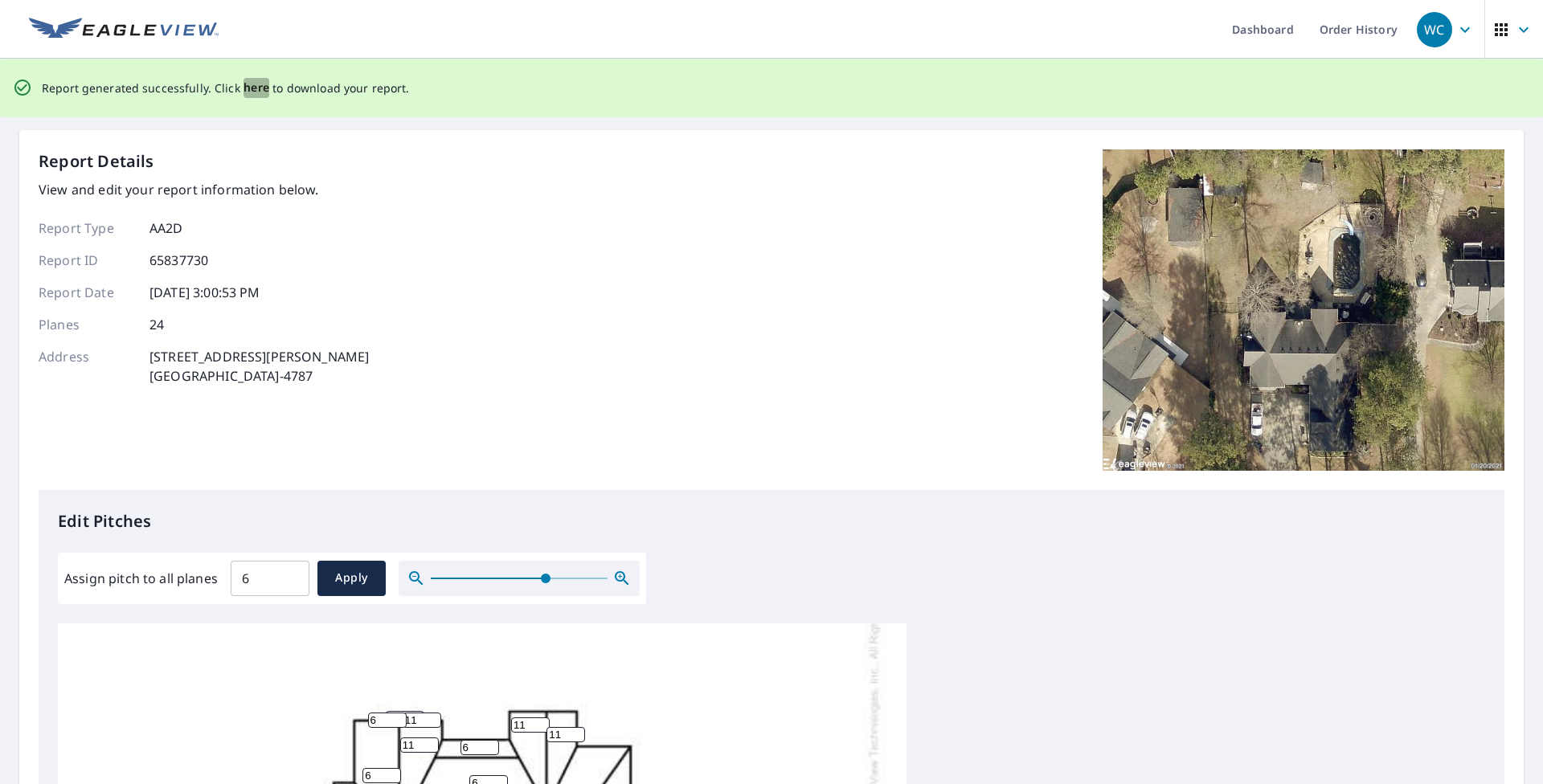
click at [252, 90] on span "here" at bounding box center [256, 88] width 26 height 20
